Goal: Task Accomplishment & Management: Manage account settings

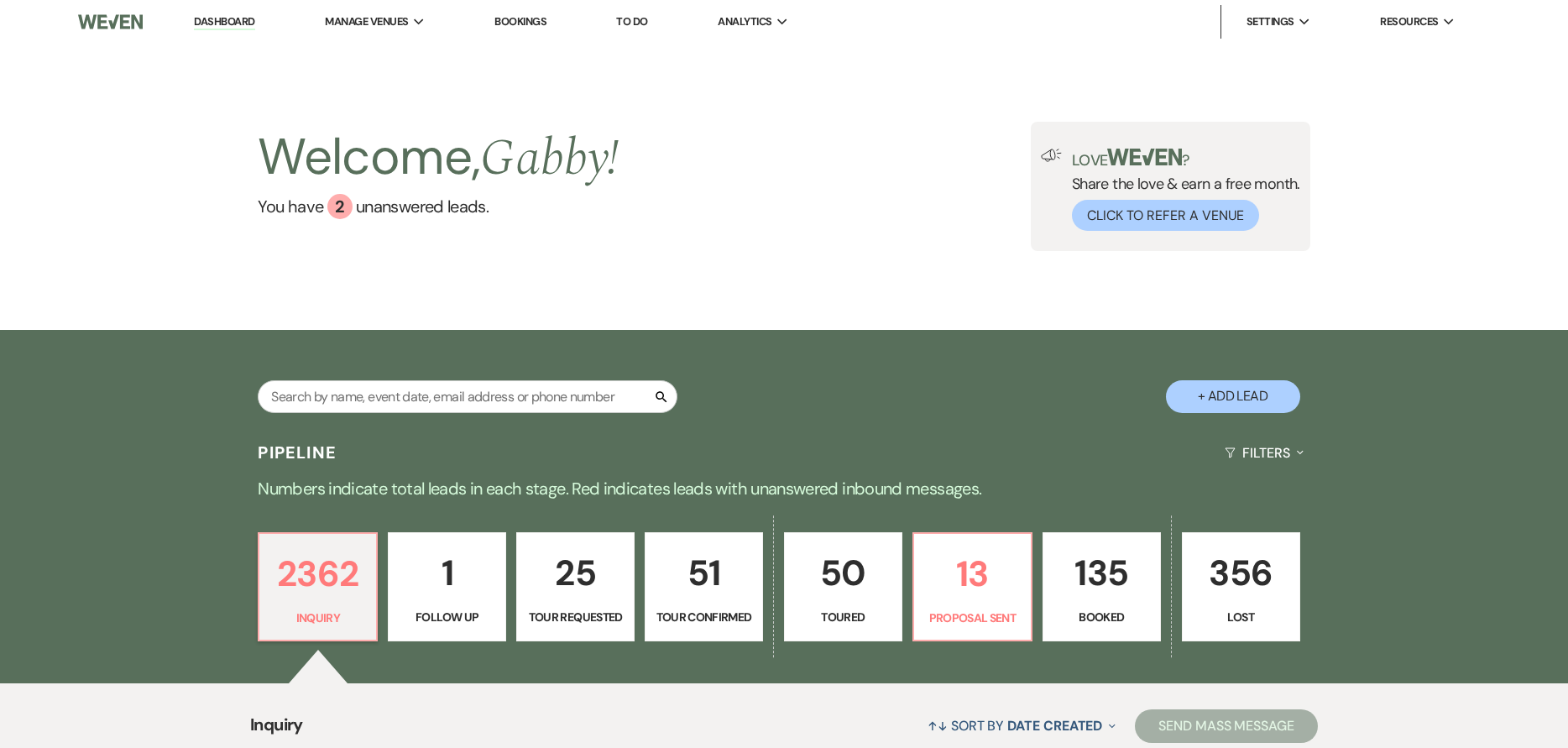
click at [1075, 574] on p "135" at bounding box center [1101, 572] width 96 height 56
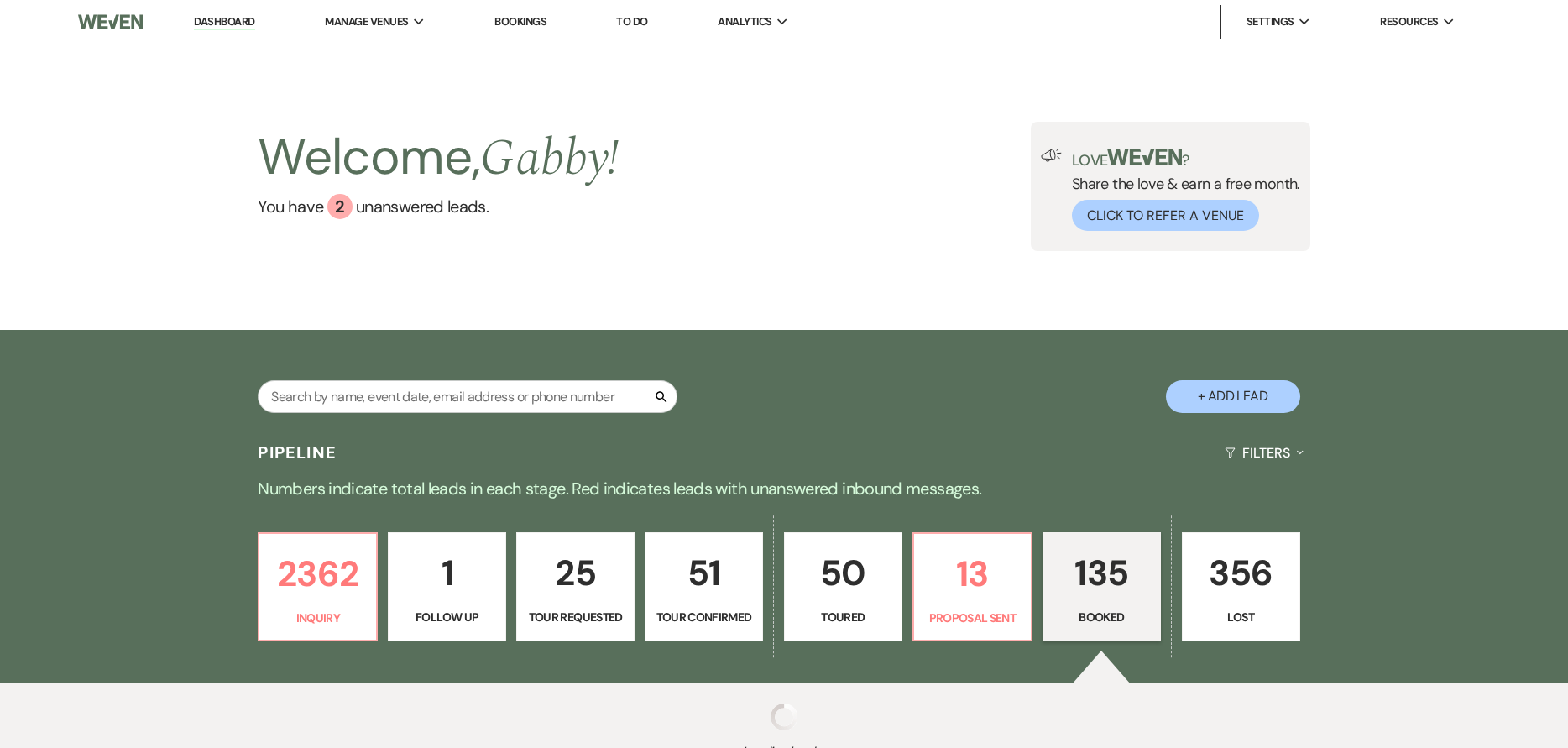
select select "7"
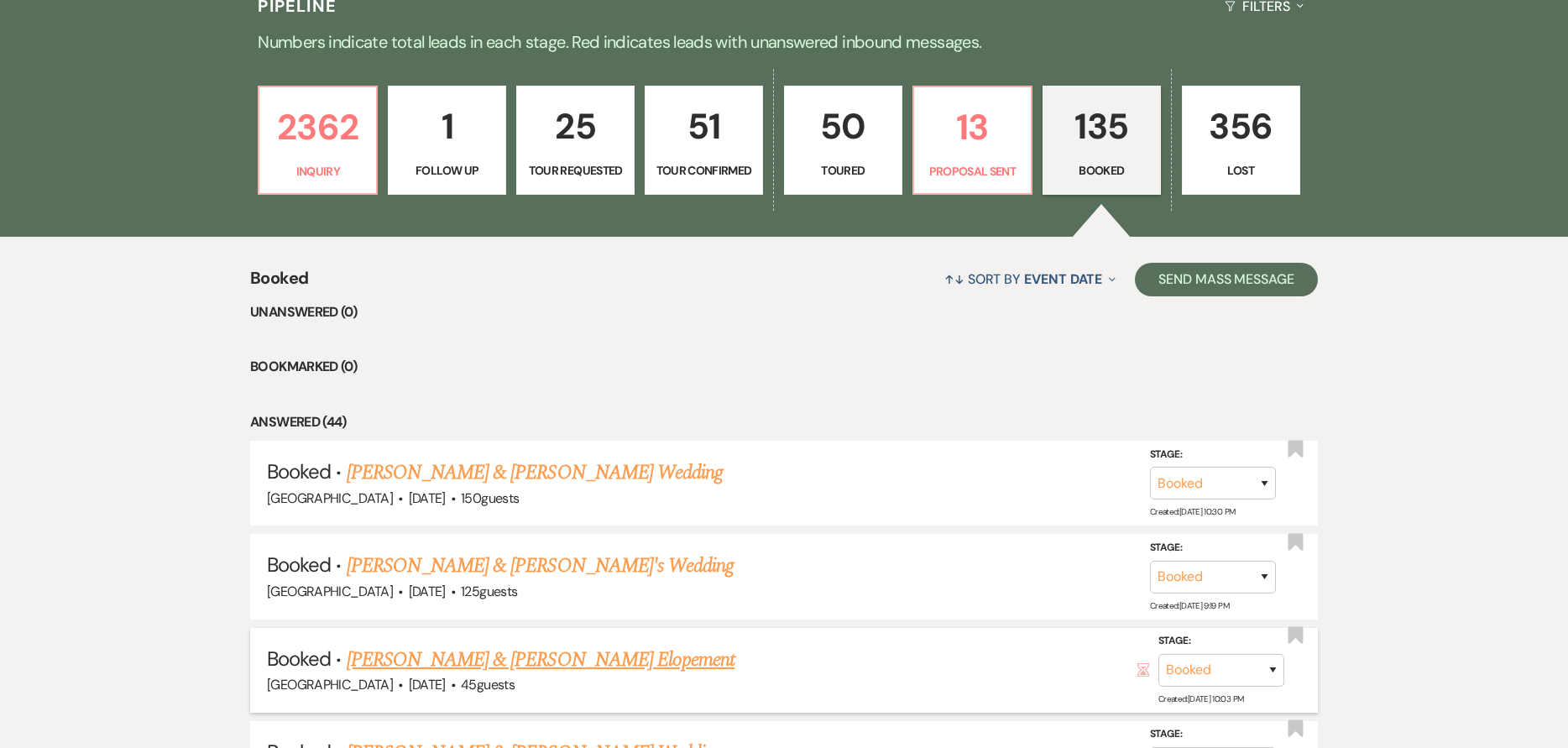
scroll to position [672, 0]
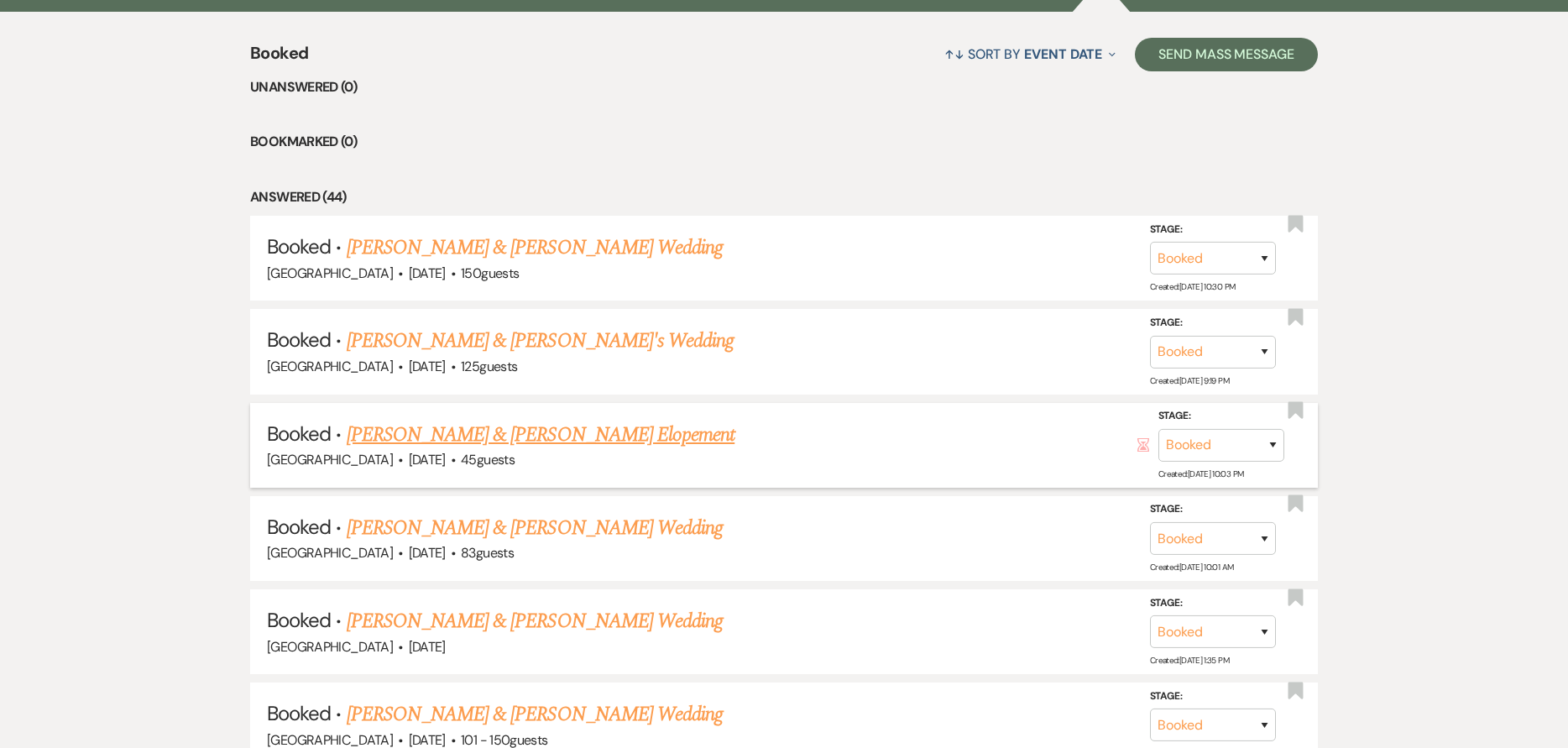
click at [485, 426] on link "Madison Burford & Kenneth Handyside's Elopement" at bounding box center [540, 435] width 388 height 31
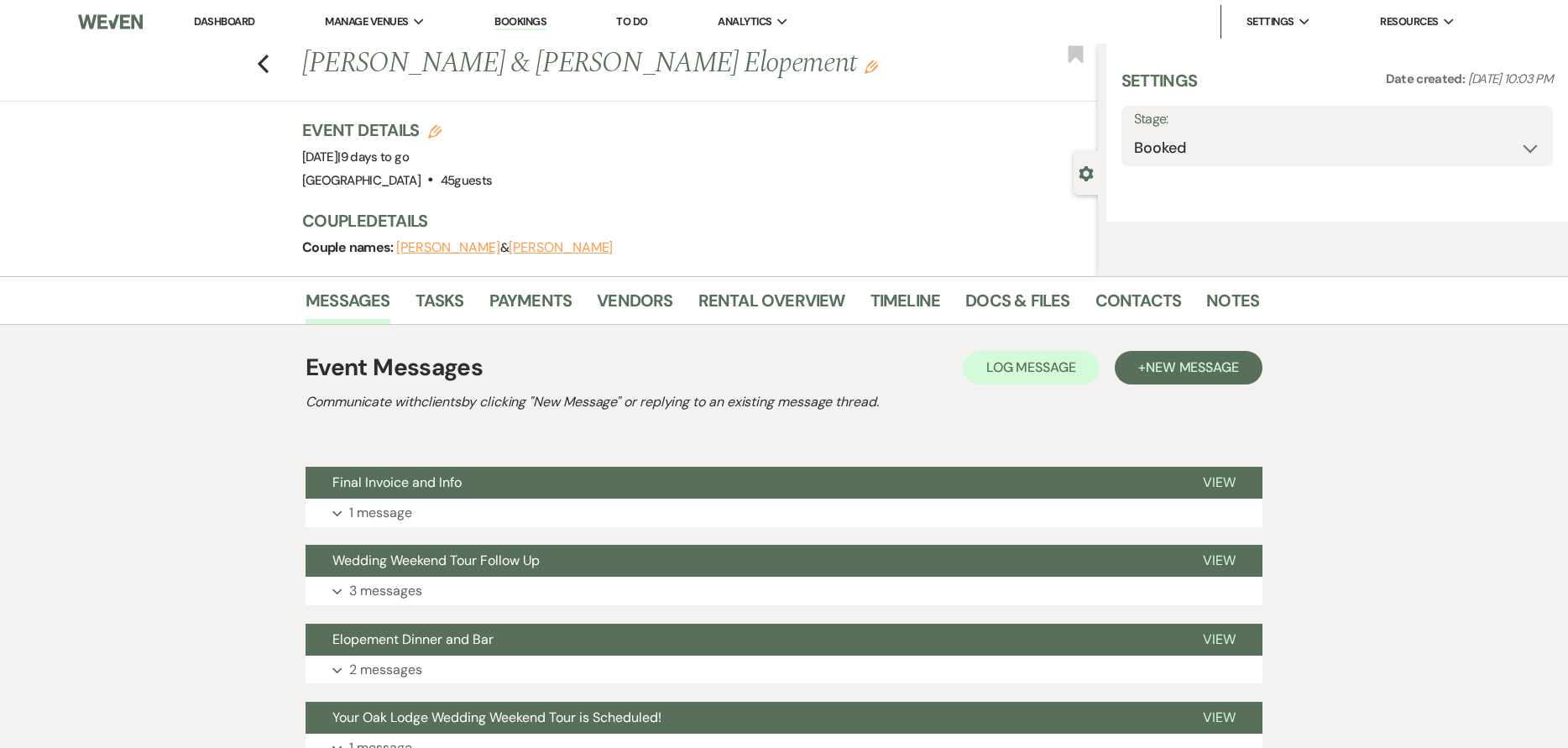
select select "5"
select select "22"
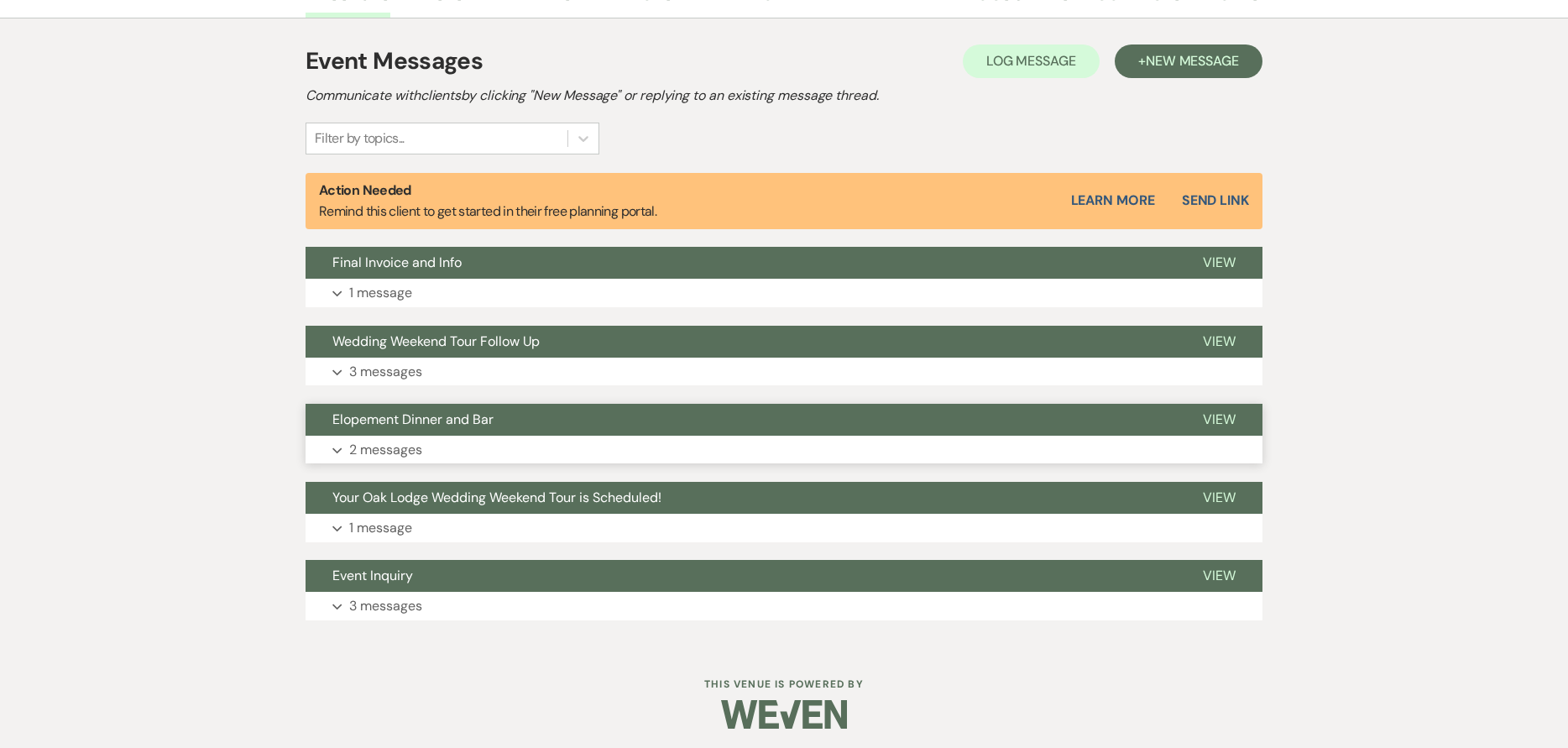
scroll to position [458, 0]
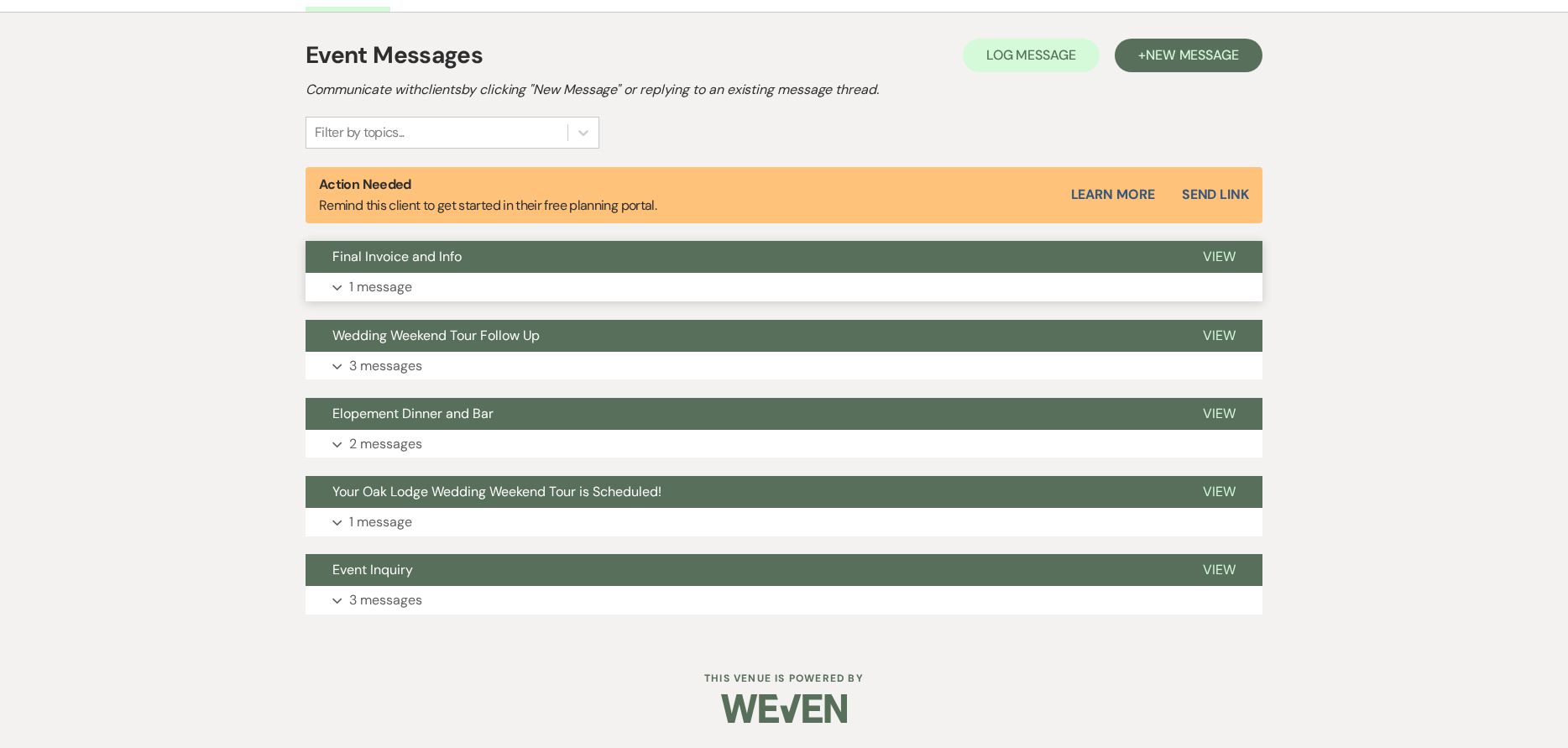
click at [396, 262] on span "Final Invoice and Info" at bounding box center [397, 257] width 130 height 17
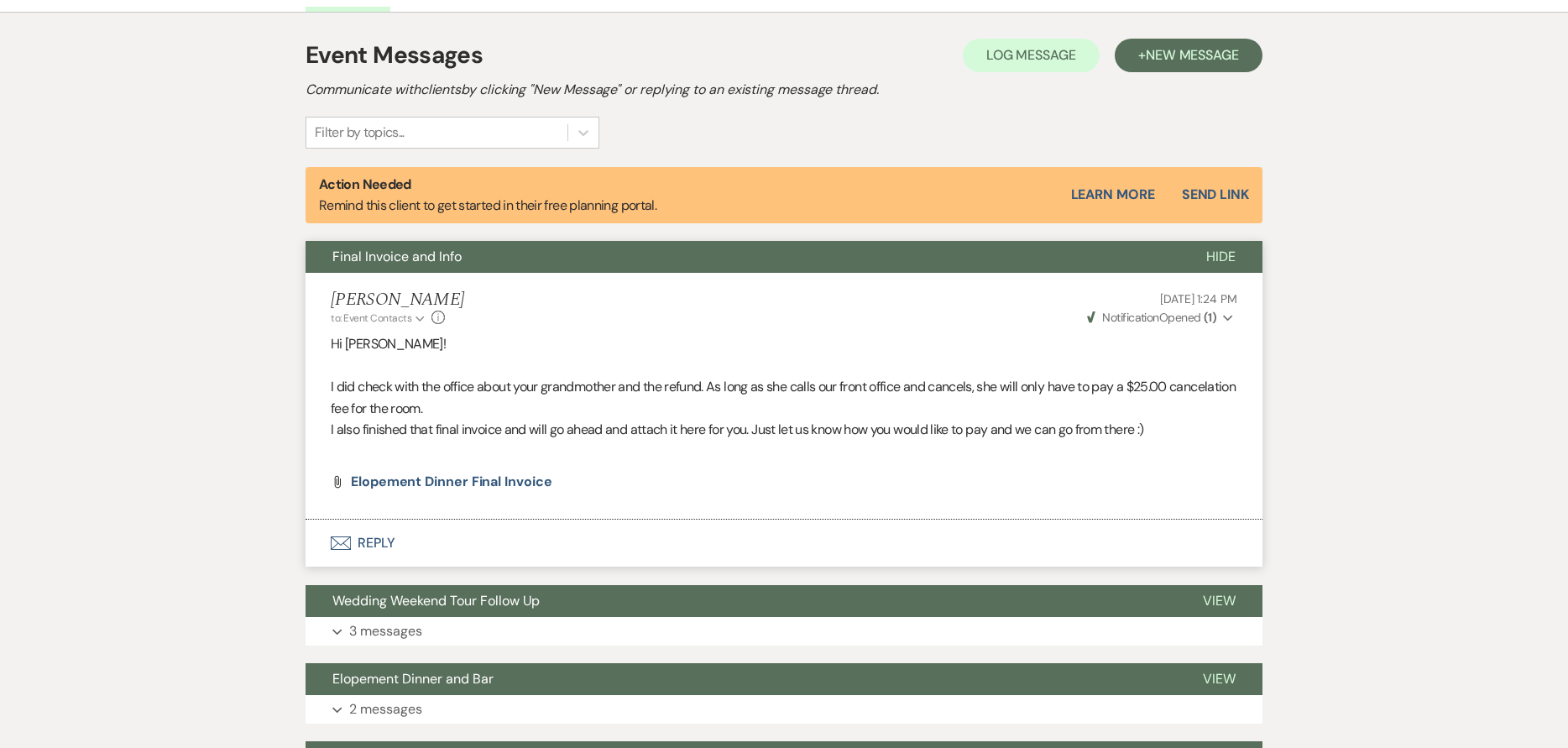
click at [1233, 257] on span "Hide" at bounding box center [1221, 257] width 30 height 17
